Goal: Task Accomplishment & Management: Manage account settings

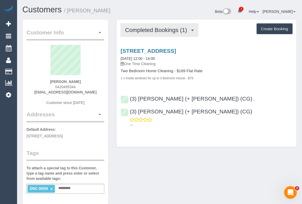
click at [153, 32] on span "Completed Bookings (1)" at bounding box center [157, 30] width 65 height 7
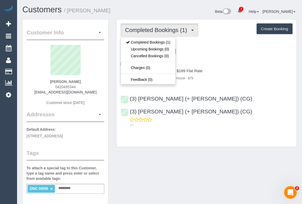
click at [167, 143] on div "Customer Info Edit Contact Info Send Message Email Preferences Special Sales Ta…" at bounding box center [159, 195] width 282 height 353
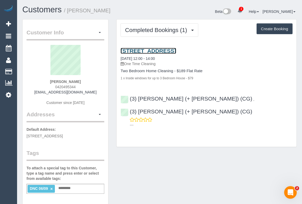
click at [149, 49] on link "121 Rosslyn Street, 515, West Melbourne, VIC 3003" at bounding box center [147, 51] width 55 height 6
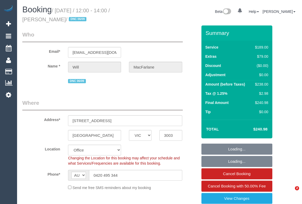
select select "VIC"
select select "string:check"
select select "number:28"
select select "number:14"
select select "number:20"
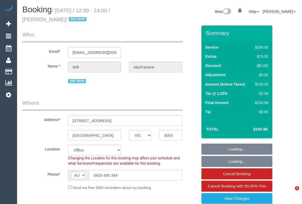
select select "number:24"
select select "number:13"
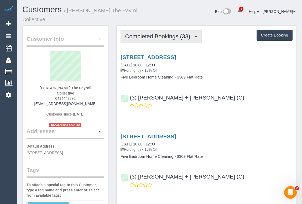
click at [153, 33] on span "Completed Bookings (33)" at bounding box center [159, 36] width 68 height 7
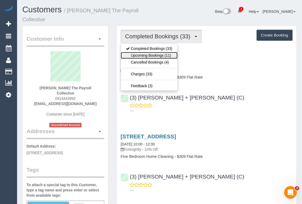
click at [147, 52] on link "Upcoming Bookings (11)" at bounding box center [149, 55] width 57 height 7
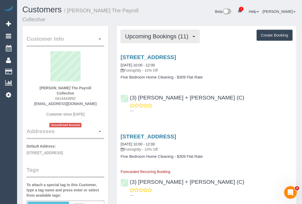
click at [155, 33] on span "Upcoming Bookings (11)" at bounding box center [158, 36] width 66 height 7
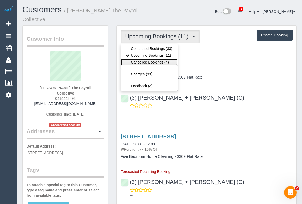
click at [149, 59] on link "Cancelled Bookings (4)" at bounding box center [149, 62] width 57 height 7
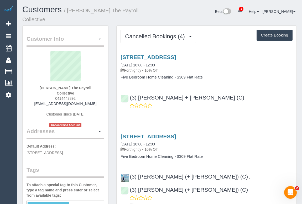
click at [261, 103] on div "---" at bounding box center [206, 108] width 172 height 10
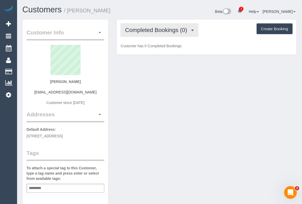
click at [175, 30] on span "Completed Bookings (0)" at bounding box center [157, 30] width 65 height 7
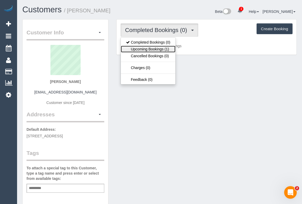
click at [163, 49] on link "Upcoming Bookings (1)" at bounding box center [148, 49] width 55 height 7
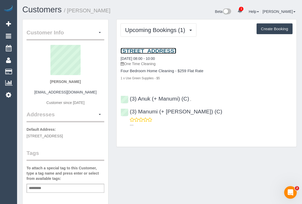
click at [167, 50] on link "2, Iona, Brighton, VIC 3186" at bounding box center [147, 51] width 55 height 6
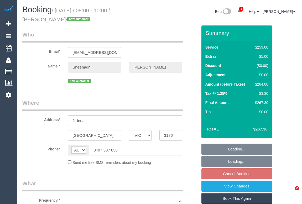
select select "VIC"
select select "string:stripe-pm_1S5Nqc2GScqysDRVJaonEZpa"
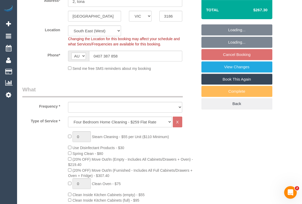
select select "object:669"
select select "number:28"
select select "number:14"
select select "number:19"
select select "number:36"
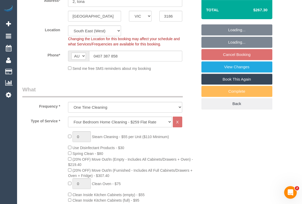
select select "number:26"
select select "object:820"
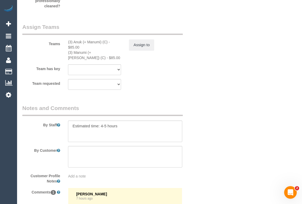
scroll to position [835, 0]
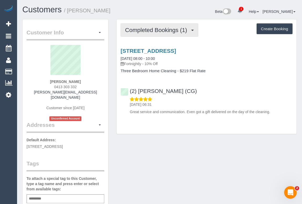
click at [149, 31] on span "Completed Bookings (1)" at bounding box center [157, 30] width 65 height 7
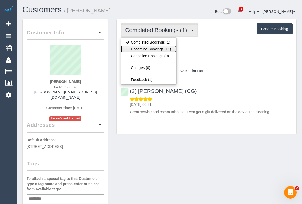
click at [147, 48] on link "Upcoming Bookings (11)" at bounding box center [148, 49] width 55 height 7
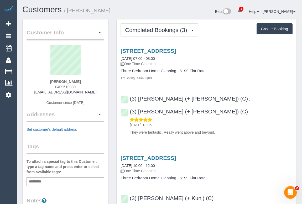
drag, startPoint x: 54, startPoint y: 85, endPoint x: 83, endPoint y: 86, distance: 29.7
click at [83, 86] on div "[PERSON_NAME] 0409510330 [EMAIL_ADDRESS][DOMAIN_NAME] Customer since [DATE]" at bounding box center [66, 78] width 78 height 66
copy span "0409510330"
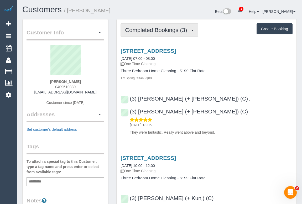
drag, startPoint x: 145, startPoint y: 28, endPoint x: 148, endPoint y: 40, distance: 12.7
click at [145, 28] on span "Completed Bookings (3)" at bounding box center [157, 30] width 65 height 7
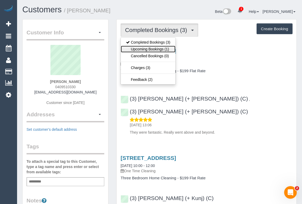
click at [150, 47] on link "Upcoming Bookings (1)" at bounding box center [148, 49] width 55 height 7
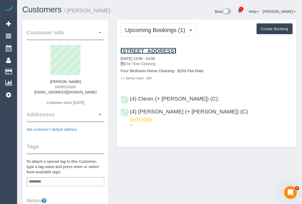
click at [171, 51] on link "[STREET_ADDRESS]" at bounding box center [147, 51] width 55 height 6
drag, startPoint x: 227, startPoint y: 50, endPoint x: 121, endPoint y: 49, distance: 105.8
click at [121, 49] on h3 "[STREET_ADDRESS]" at bounding box center [206, 51] width 172 height 6
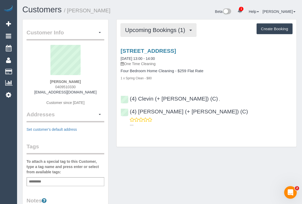
copy link "[STREET_ADDRESS]"
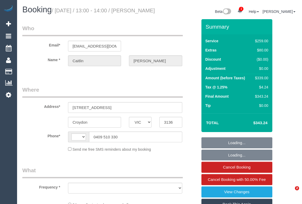
select select "VIC"
select select "string:AU"
select select "object:545"
select select "string:stripe-pm_1S21nn2GScqysDRVW0YkaFVM"
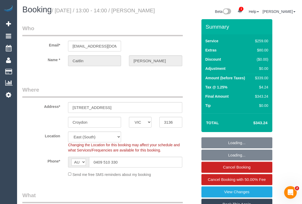
select select "object:669"
select select "number:30"
select select "number:14"
select select "number:19"
select select "number:36"
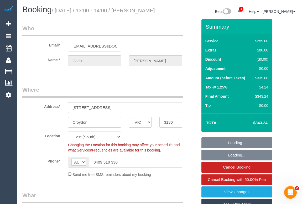
select select "number:33"
select select "number:26"
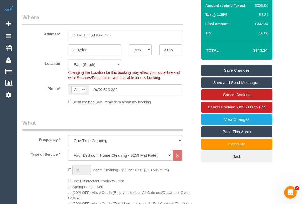
scroll to position [71, 0]
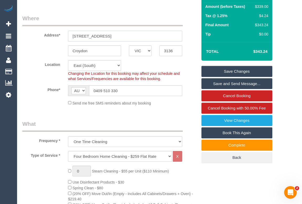
drag, startPoint x: 73, startPoint y: 41, endPoint x: 79, endPoint y: 41, distance: 6.0
click at [79, 41] on input "87A Eastfield Road" at bounding box center [125, 36] width 114 height 11
drag, startPoint x: 117, startPoint y: 42, endPoint x: 57, endPoint y: 39, distance: 60.4
click at [57, 39] on div "Address* 87A Eastfield Road" at bounding box center [109, 27] width 183 height 27
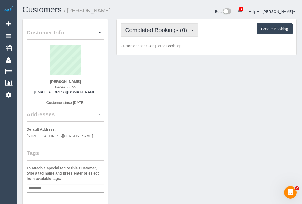
click at [160, 31] on span "Completed Bookings (0)" at bounding box center [157, 30] width 65 height 7
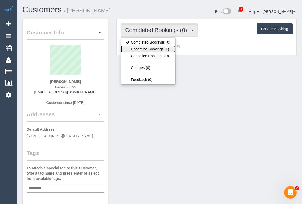
click at [158, 48] on link "Upcoming Bookings (1)" at bounding box center [148, 49] width 55 height 7
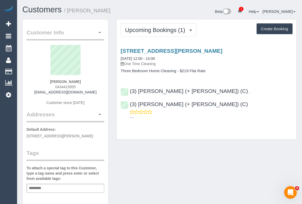
drag, startPoint x: 202, startPoint y: 49, endPoint x: 117, endPoint y: 48, distance: 85.5
click at [117, 48] on div "105 Cecil Street, Fitzroy, VIC 3065 10/09/2025 12:00 - 14:00 One Time Cleaning …" at bounding box center [207, 60] width 180 height 25
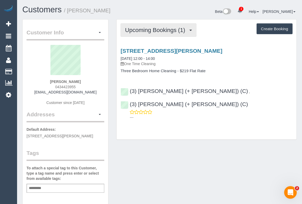
copy link "105 Cecil Street, Fitzroy, VIC 3065"
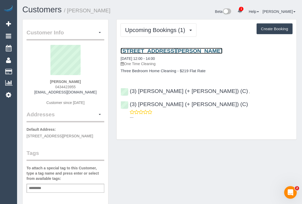
click at [154, 49] on link "105 Cecil Street, Fitzroy, VIC 3065" at bounding box center [171, 51] width 102 height 6
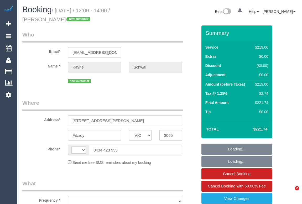
select select "VIC"
select select "string:AU"
select select "object:331"
select select "string:stripe-pm_1S3Q132GScqysDRVZQa5fi2o"
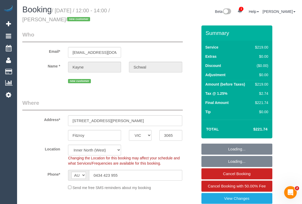
select select "number:27"
select select "number:15"
select select "number:19"
select select "number:24"
select select "number:35"
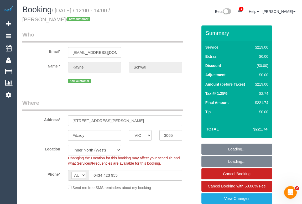
select select "number:12"
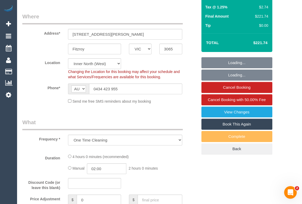
select select "object:731"
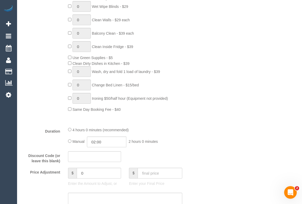
scroll to position [334, 0]
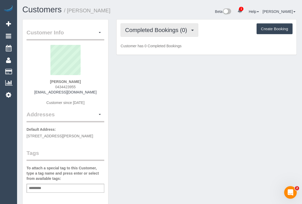
click at [160, 34] on button "Completed Bookings (0)" at bounding box center [159, 29] width 78 height 13
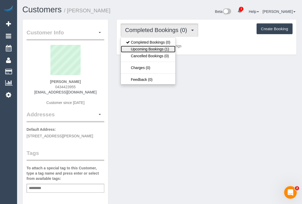
click at [162, 48] on link "Upcoming Bookings (1)" at bounding box center [148, 49] width 55 height 7
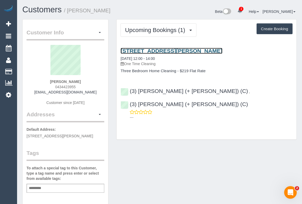
click at [166, 49] on link "[STREET_ADDRESS][PERSON_NAME]" at bounding box center [171, 51] width 102 height 6
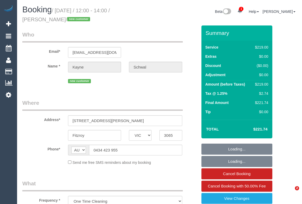
select select "VIC"
select select "string:stripe-pm_1S3Q132GScqysDRVZQa5fi2o"
select select "number:27"
select select "number:15"
select select "number:19"
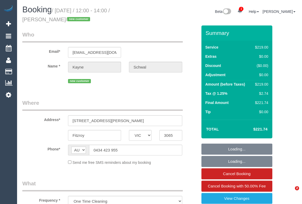
select select "number:24"
select select "number:35"
select select "number:12"
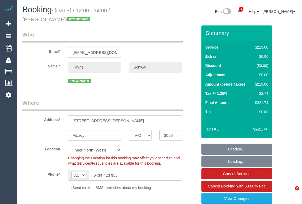
select select "object:827"
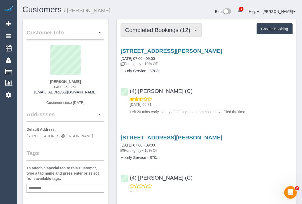
click at [151, 30] on span "Completed Bookings (12)" at bounding box center [159, 30] width 68 height 7
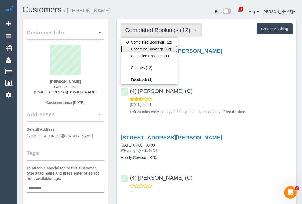
click at [156, 47] on link "Upcoming Bookings (12)" at bounding box center [149, 49] width 57 height 7
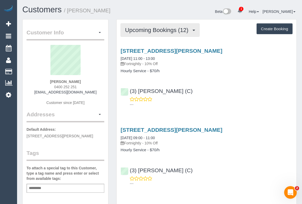
click at [151, 30] on span "Upcoming Bookings (12)" at bounding box center [158, 30] width 66 height 7
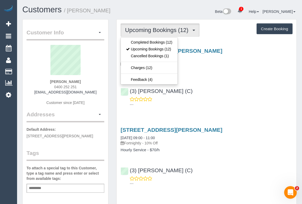
click at [210, 94] on div "(3) Raj Suram (C) ---" at bounding box center [207, 95] width 180 height 24
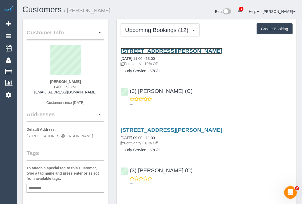
click at [176, 49] on link "9 Smith St, Unit 107, Fitzroy, VIC 3065" at bounding box center [171, 51] width 102 height 6
click at [149, 49] on link "9 Smith St, Unit 107, Fitzroy, VIC 3065" at bounding box center [171, 51] width 102 height 6
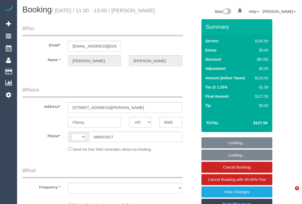
select select "VIC"
select select "string:AU"
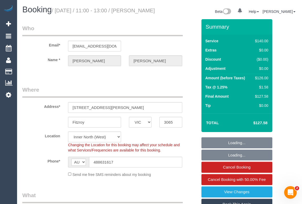
select select "object:764"
select select "string:stripe-pm_1R1mYU2GScqysDRVkwj9b1gX"
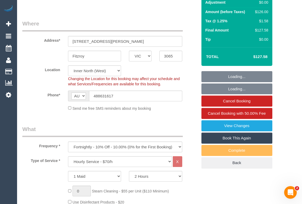
select select "number:29"
select select "number:14"
select select "number:18"
select select "number:24"
select select "number:34"
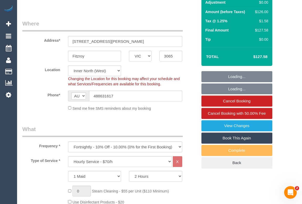
select select "number:12"
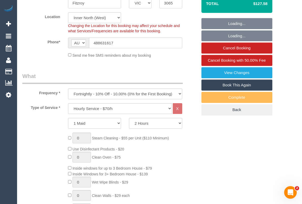
select select "object:915"
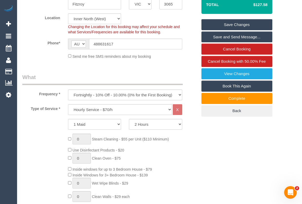
scroll to position [95, 0]
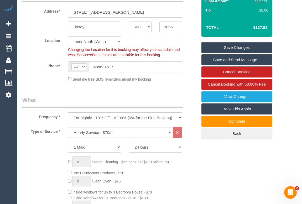
drag, startPoint x: 117, startPoint y: 73, endPoint x: 71, endPoint y: 73, distance: 46.2
click at [71, 72] on div "AF AL DZ AD AO AI AQ AG AR AM AW AU AT AZ BS BH BD BB BY BE BZ BJ BM BT BO BA B…" at bounding box center [125, 66] width 114 height 11
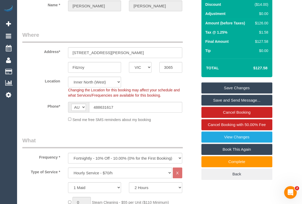
scroll to position [0, 0]
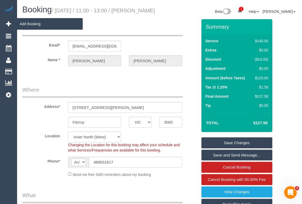
drag, startPoint x: 54, startPoint y: 20, endPoint x: 78, endPoint y: 22, distance: 24.8
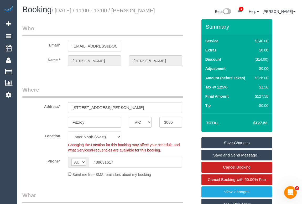
drag, startPoint x: 94, startPoint y: 24, endPoint x: 80, endPoint y: 24, distance: 14.7
click at [94, 17] on div "Booking / September 10, 2025 / 11:00 - 13:00 / Esther Dixon" at bounding box center [88, 10] width 141 height 11
drag, startPoint x: 57, startPoint y: 20, endPoint x: 23, endPoint y: 20, distance: 34.4
click at [23, 14] on h1 "Booking / September 10, 2025 / 11:00 - 13:00 / Esther Dixon" at bounding box center [88, 9] width 133 height 9
copy small "Esther Dixon"
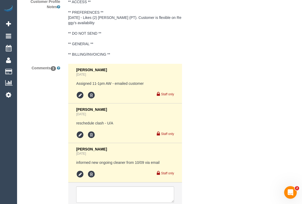
scroll to position [1062, 0]
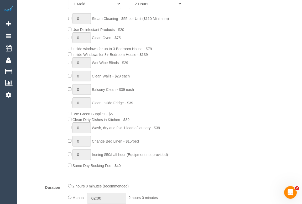
scroll to position [143, 0]
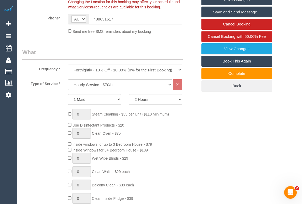
click at [199, 144] on div "0 Steam Cleaning - $55 per Unit ($110 Minimum) Use Disinfectant Products - $20 …" at bounding box center [132, 186] width 137 height 155
click at [179, 105] on select "2 Hours 2.5 Hours 3 Hours 3.5 Hours 4 Hours 4.5 Hours 5 Hours 5.5 Hours 6 Hours…" at bounding box center [155, 99] width 53 height 11
select select "180"
click at [129, 100] on select "2 Hours 2.5 Hours 3 Hours 3.5 Hours 4 Hours 4.5 Hours 5 Hours 5.5 Hours 6 Hours…" at bounding box center [155, 99] width 53 height 11
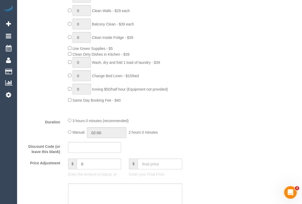
scroll to position [239, 0]
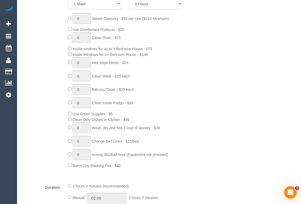
click at [199, 102] on div "0 Steam Cleaning - $55 per Unit ($110 Minimum) Use Disinfectant Products - $20 …" at bounding box center [132, 90] width 137 height 155
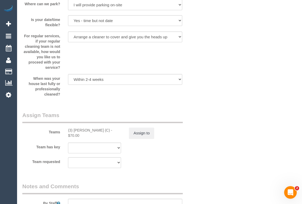
scroll to position [763, 0]
click at [136, 138] on button "Assign to" at bounding box center [141, 132] width 25 height 11
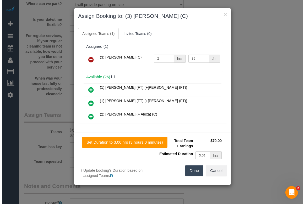
scroll to position [758, 0]
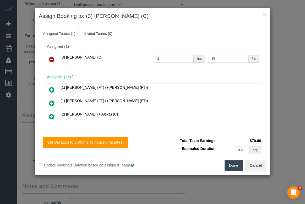
drag, startPoint x: 160, startPoint y: 57, endPoint x: 133, endPoint y: 57, distance: 27.3
click at [133, 57] on tr "(3) Raj Suram (C) 2 hrs 35 /hr" at bounding box center [152, 59] width 217 height 13
type input "3"
click at [233, 168] on button "Done" at bounding box center [234, 165] width 18 height 11
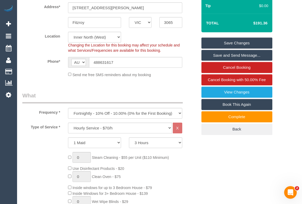
scroll to position [71, 0]
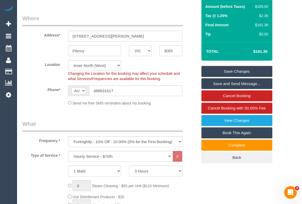
click at [237, 76] on link "Save Changes" at bounding box center [236, 71] width 71 height 11
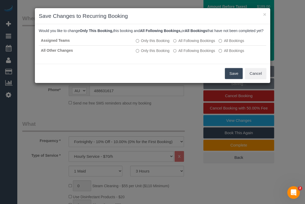
click at [229, 79] on button "Save" at bounding box center [234, 73] width 18 height 11
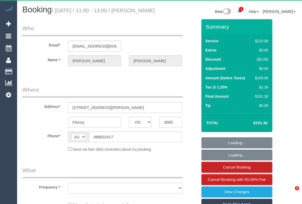
select select "VIC"
select select "string:stripe-pm_1R1mYU2GScqysDRVkwj9b1gX"
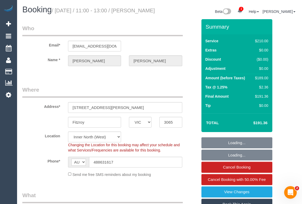
select select "object:746"
select select "number:29"
select select "number:14"
select select "number:18"
select select "number:24"
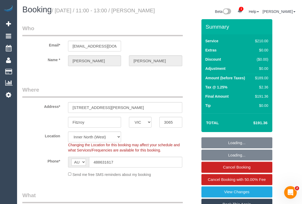
select select "number:34"
select select "number:12"
select select "180"
select select "object:1802"
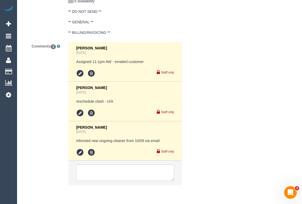
scroll to position [1062, 0]
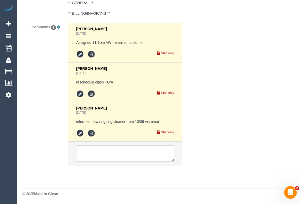
click at [97, 155] on textarea at bounding box center [125, 153] width 98 height 16
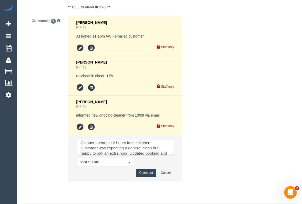
scroll to position [7, 0]
type textarea "Cleaner spent the 2 hours in the kitchen. Customer was expecting a general clea…"
click at [149, 177] on button "Comment" at bounding box center [146, 173] width 20 height 8
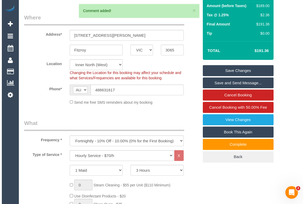
scroll to position [0, 0]
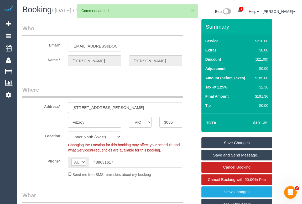
click at [231, 145] on link "Save Changes" at bounding box center [236, 142] width 71 height 11
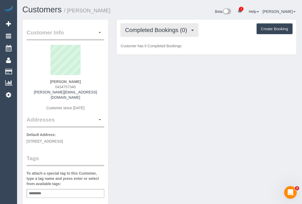
click at [150, 29] on span "Completed Bookings (0)" at bounding box center [157, 30] width 65 height 7
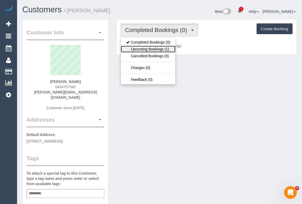
click at [153, 48] on link "Upcoming Bookings (1)" at bounding box center [148, 49] width 55 height 7
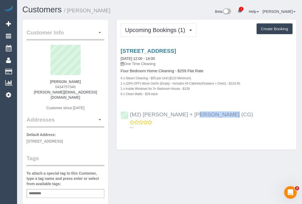
drag, startPoint x: 196, startPoint y: 114, endPoint x: 158, endPoint y: 112, distance: 38.1
click at [158, 112] on div "(M2) [PERSON_NAME] + [PERSON_NAME] (CG) ---" at bounding box center [207, 119] width 180 height 24
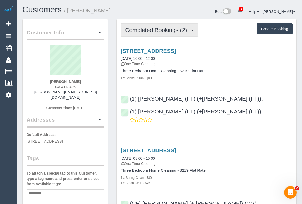
click at [169, 32] on span "Completed Bookings (2)" at bounding box center [157, 30] width 65 height 7
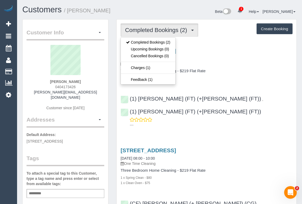
click at [224, 59] on div "[STREET_ADDRESS] [DATE] 10:00 - 12:00 One Time Cleaning" at bounding box center [206, 57] width 172 height 19
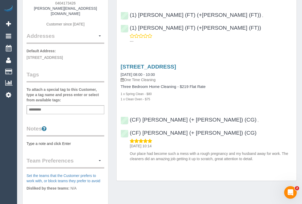
scroll to position [167, 0]
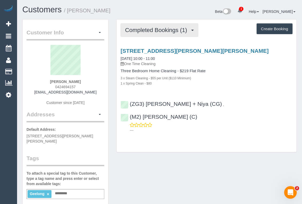
click at [167, 33] on button "Completed Bookings (1)" at bounding box center [159, 29] width 78 height 13
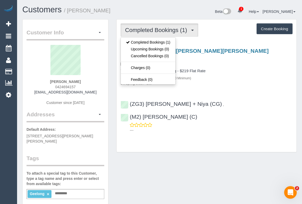
click at [231, 70] on h4 "Three Bedroom Home Cleaning - $219 Flat Rate" at bounding box center [206, 71] width 172 height 4
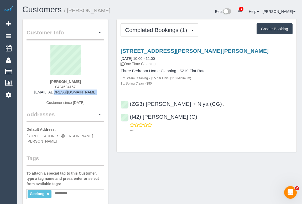
drag, startPoint x: 45, startPoint y: 92, endPoint x: 94, endPoint y: 93, distance: 49.4
click at [94, 93] on div "Emily Garimort 0424694157 egarimort@gmail.com Customer since 2025" at bounding box center [66, 78] width 78 height 66
copy link "egarimort@gmail.com"
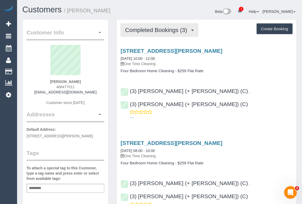
click at [149, 31] on span "Completed Bookings (3)" at bounding box center [157, 30] width 65 height 7
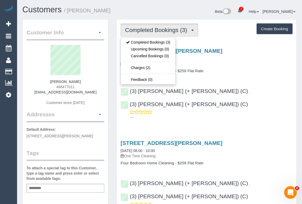
click at [239, 68] on div "221 O’hea Street, Pascoe Vale South, VIC 3044 09/09/2025 10:00 - 12:00 One Time…" at bounding box center [207, 60] width 180 height 25
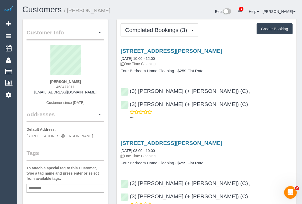
drag, startPoint x: 54, startPoint y: 87, endPoint x: 99, endPoint y: 89, distance: 45.2
click at [99, 89] on div "Laura McMenamin 468477011 laelimac@gmail.com Customer since 2024" at bounding box center [66, 78] width 78 height 66
copy span "468477011"
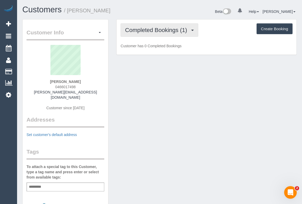
click at [153, 29] on span "Completed Bookings (1)" at bounding box center [157, 30] width 65 height 7
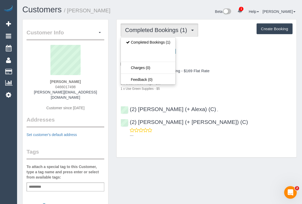
click at [255, 89] on div "1 x Use Green Supplies - $5" at bounding box center [206, 88] width 172 height 5
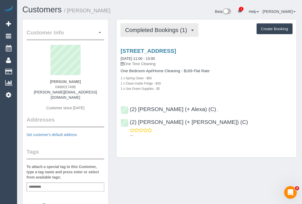
click at [140, 29] on span "Completed Bookings (1)" at bounding box center [157, 30] width 65 height 7
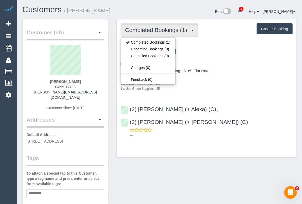
click at [232, 83] on div "1 x Clean Inside Fridge - $39" at bounding box center [206, 83] width 172 height 5
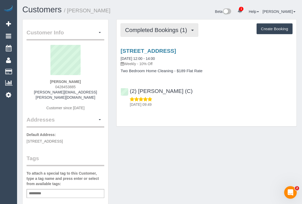
click at [166, 27] on span "Completed Bookings (1)" at bounding box center [157, 30] width 65 height 7
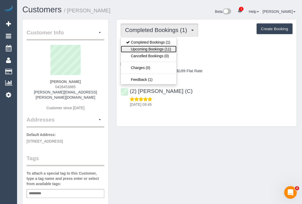
click at [166, 49] on link "Upcoming Bookings (11)" at bounding box center [148, 49] width 55 height 7
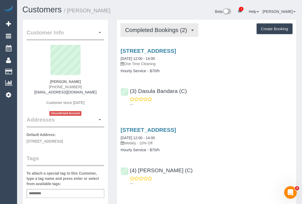
click at [149, 29] on span "Completed Bookings (2)" at bounding box center [157, 30] width 65 height 7
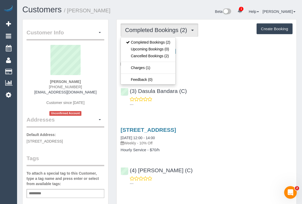
click at [219, 97] on div "---" at bounding box center [206, 102] width 172 height 10
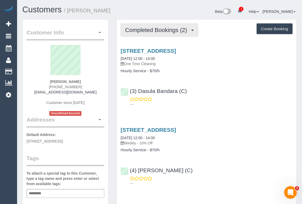
click at [160, 32] on span "Completed Bookings (2)" at bounding box center [157, 30] width 65 height 7
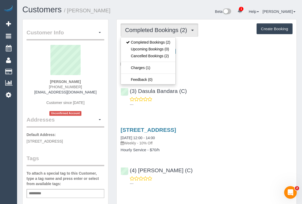
click at [229, 97] on div "---" at bounding box center [206, 102] width 172 height 10
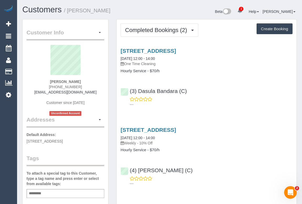
drag, startPoint x: 80, startPoint y: 86, endPoint x: 41, endPoint y: 87, distance: 38.6
click at [41, 87] on div "[PERSON_NAME] [PHONE_NUMBER] [EMAIL_ADDRESS][DOMAIN_NAME] Customer since [DATE]…" at bounding box center [66, 80] width 78 height 71
copy span "[PHONE_NUMBER]"
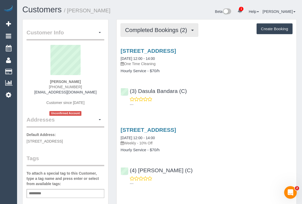
click at [157, 34] on button "Completed Bookings (2)" at bounding box center [159, 29] width 78 height 13
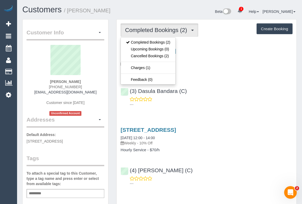
click at [232, 103] on p "---" at bounding box center [211, 104] width 163 height 5
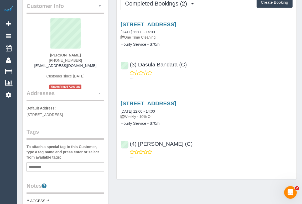
scroll to position [47, 0]
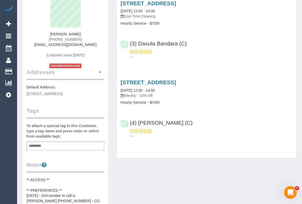
click at [53, 144] on div "Add a tag" at bounding box center [66, 145] width 78 height 9
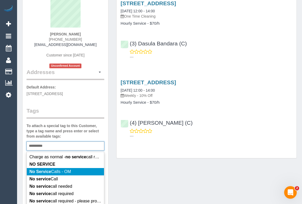
type input "**********"
click at [57, 172] on span "No Service Calls - OM" at bounding box center [49, 171] width 41 height 4
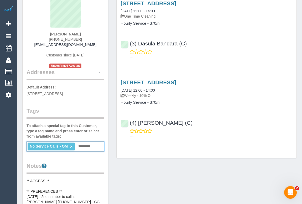
click at [191, 181] on div "Customer Info Edit Contact Info Send Message Email Preferences Special Sales Ta…" at bounding box center [159, 191] width 282 height 439
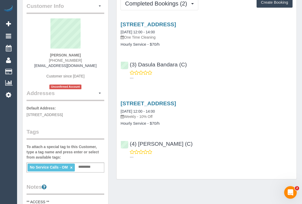
scroll to position [0, 0]
